Goal: Information Seeking & Learning: Learn about a topic

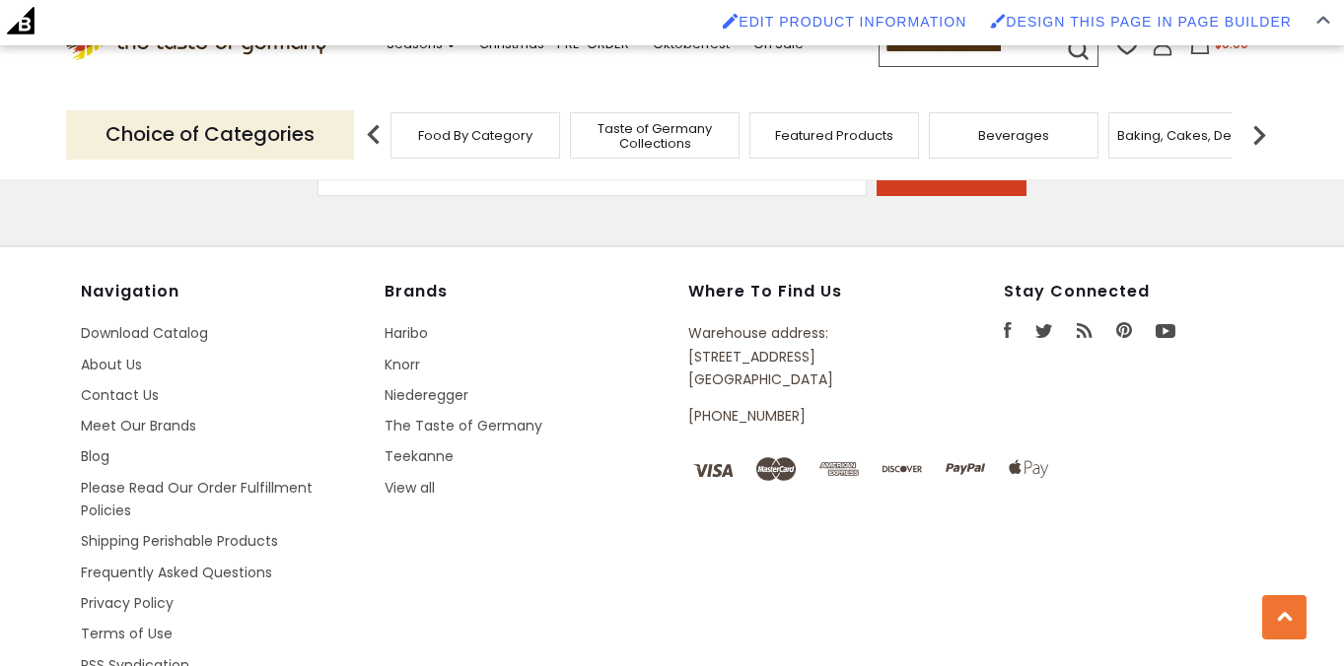
scroll to position [2804, 0]
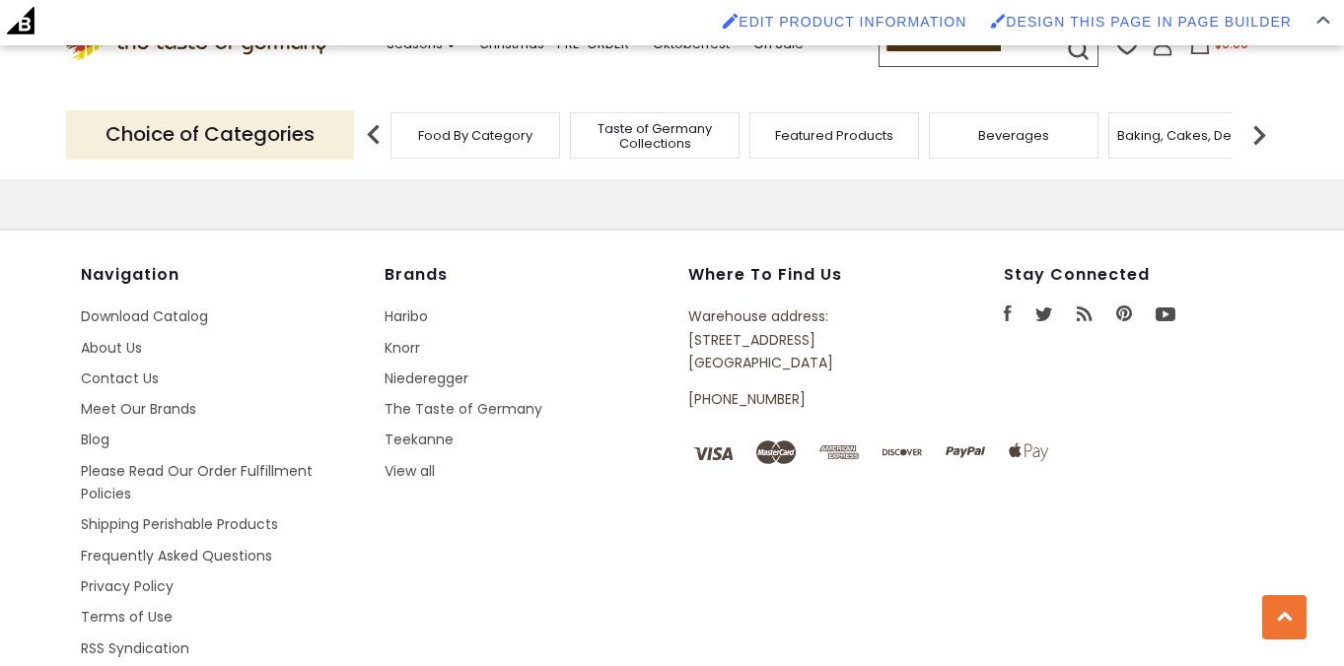
click at [464, 329] on ul "Haribo Knorr Niederegger The Taste of Germany Teekanne View all" at bounding box center [526, 394] width 284 height 177
click at [96, 436] on link "Blog" at bounding box center [95, 440] width 29 height 20
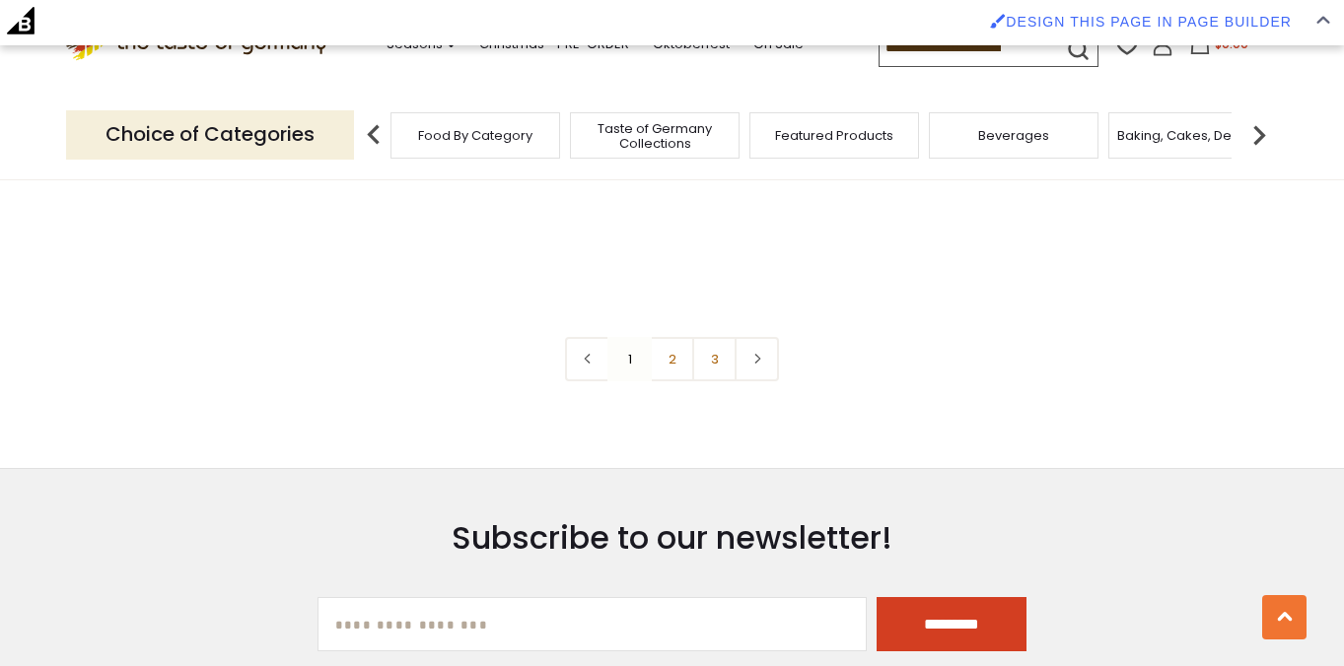
scroll to position [4813, 0]
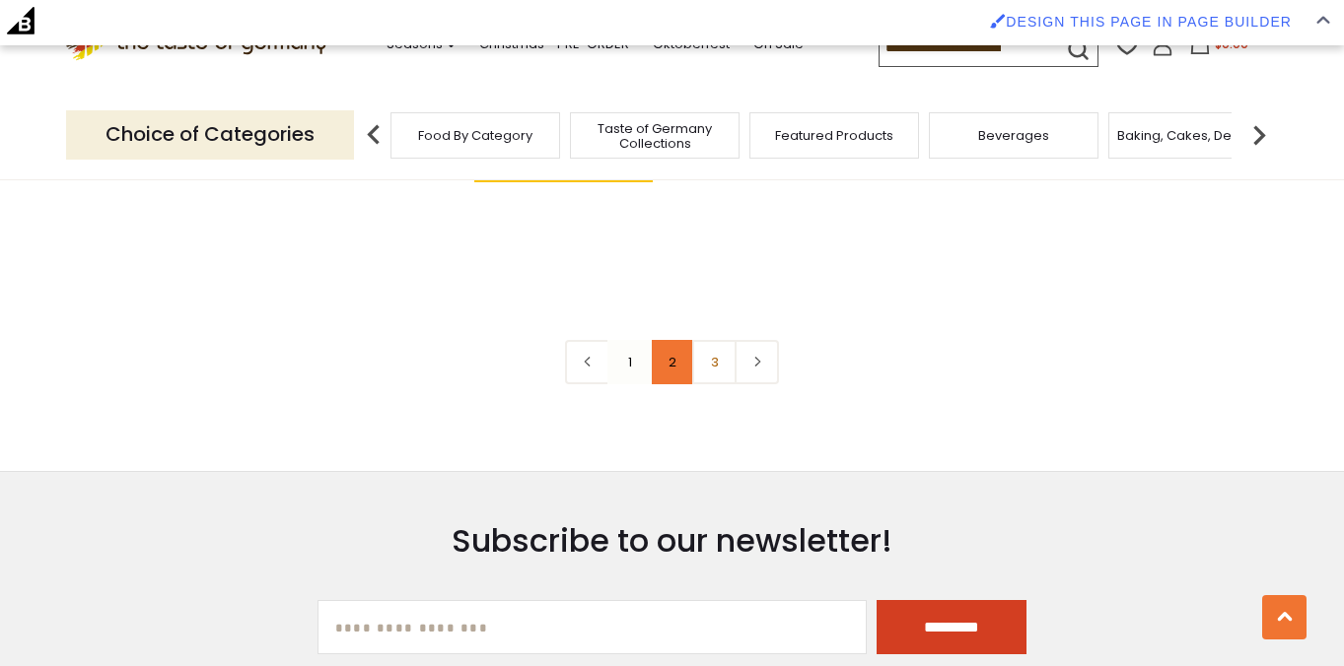
click at [673, 340] on link "2" at bounding box center [672, 362] width 44 height 44
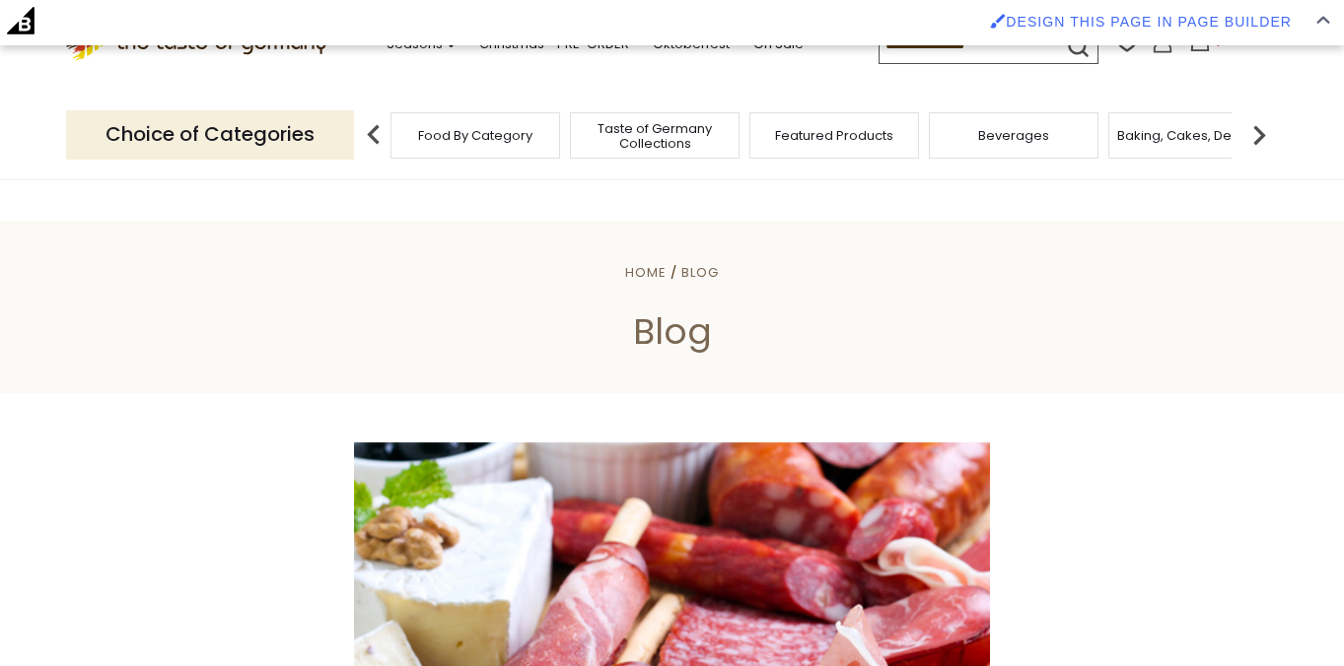
scroll to position [601, 0]
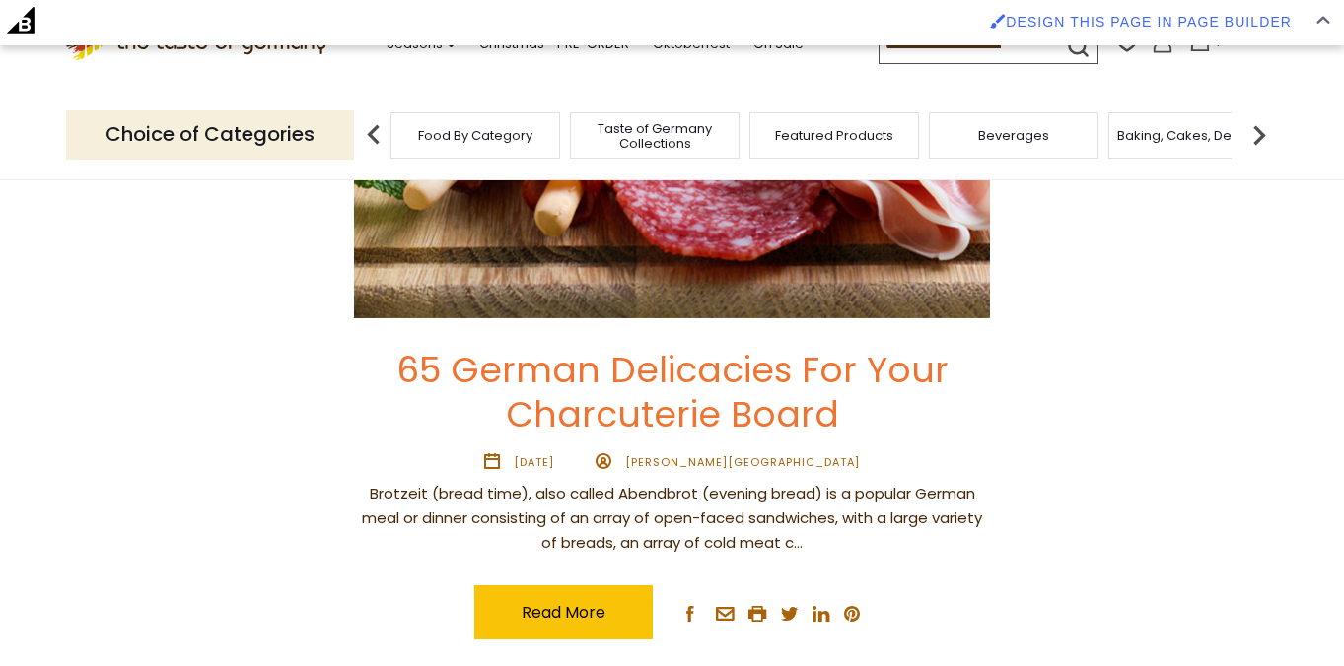
click at [660, 367] on link "65 German Delicacies For Your Charcuterie Board" at bounding box center [672, 392] width 552 height 95
